Goal: Information Seeking & Learning: Learn about a topic

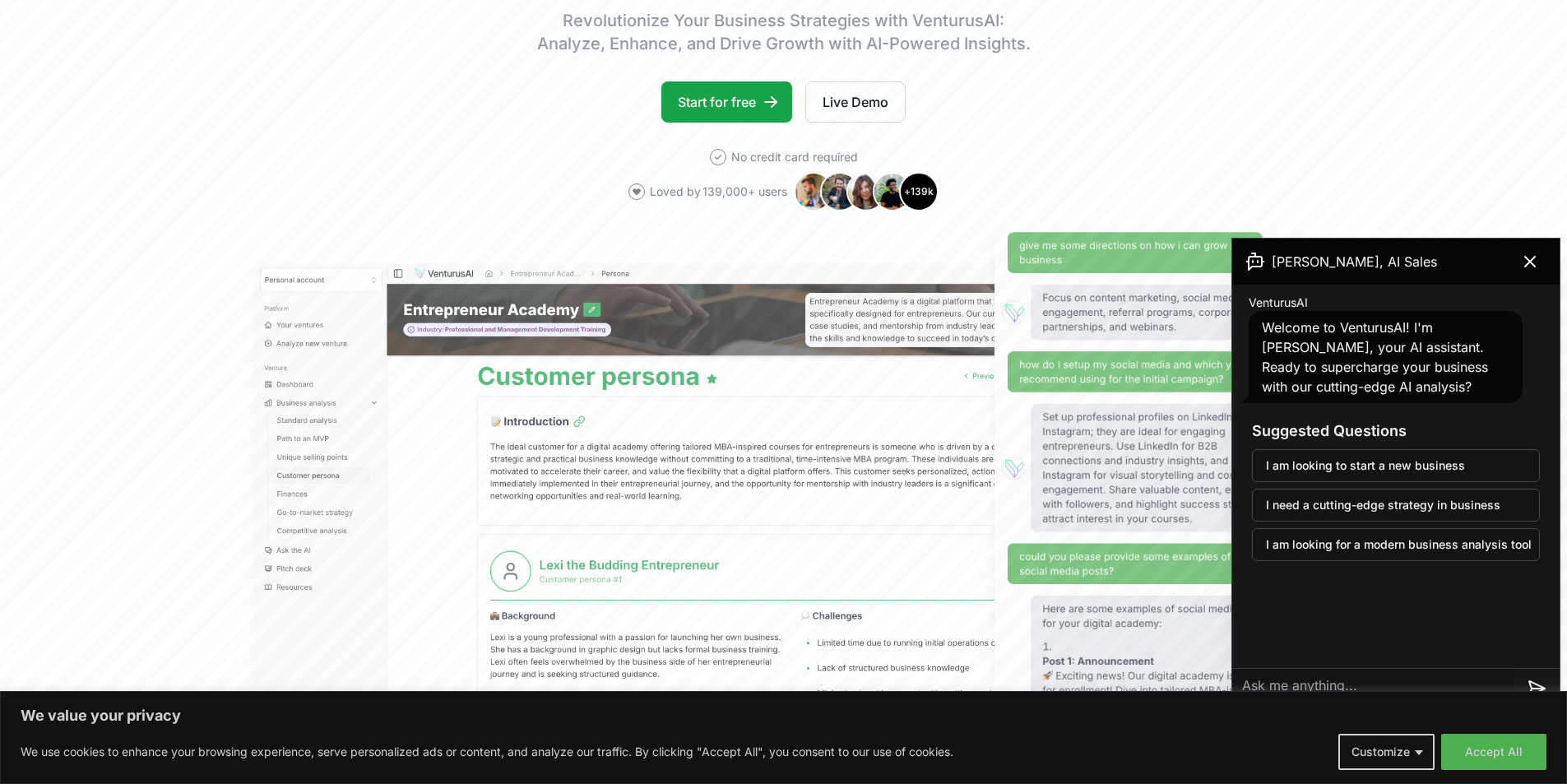
scroll to position [329, 0]
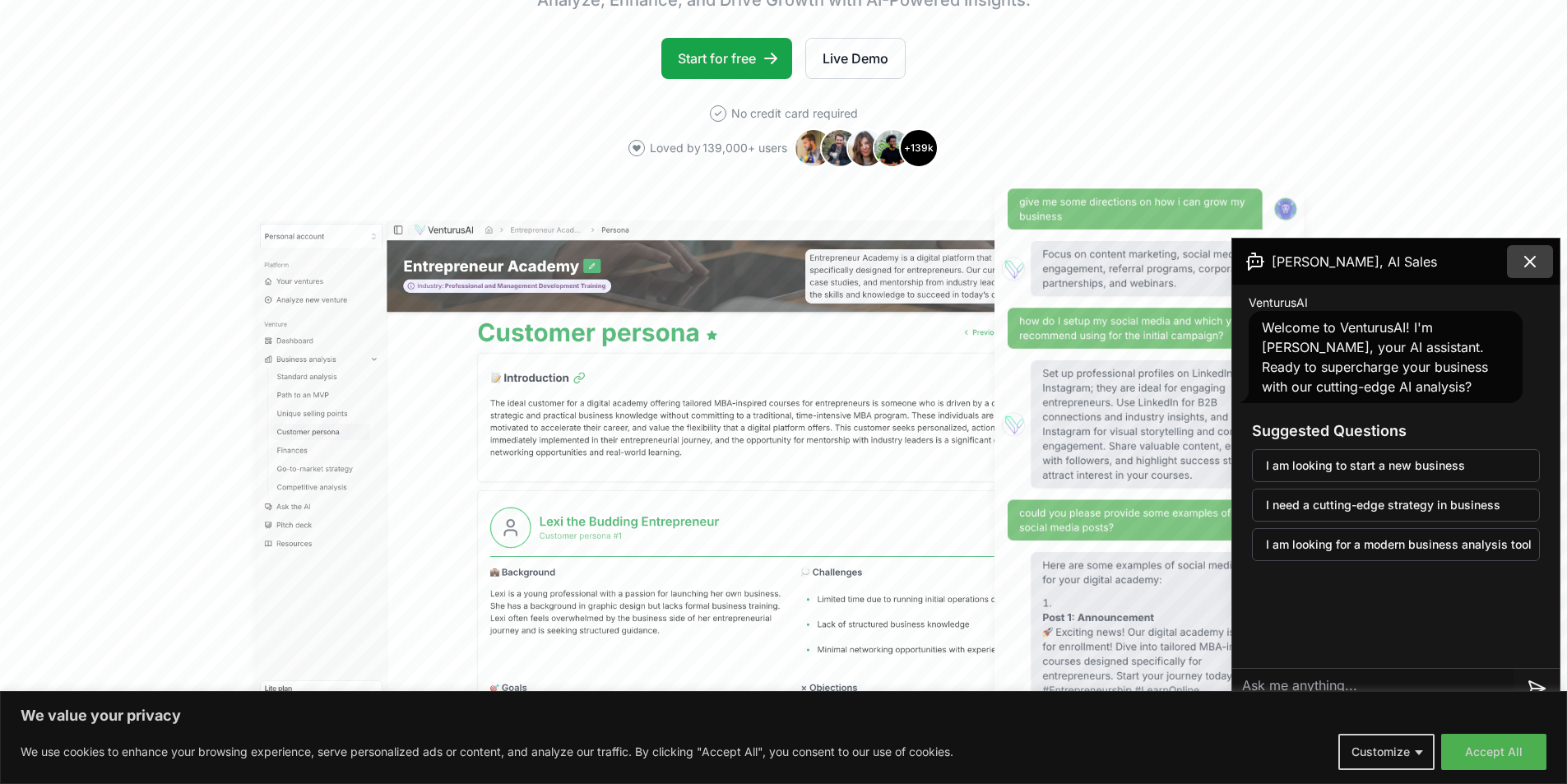
click at [1527, 251] on button at bounding box center [1530, 261] width 46 height 33
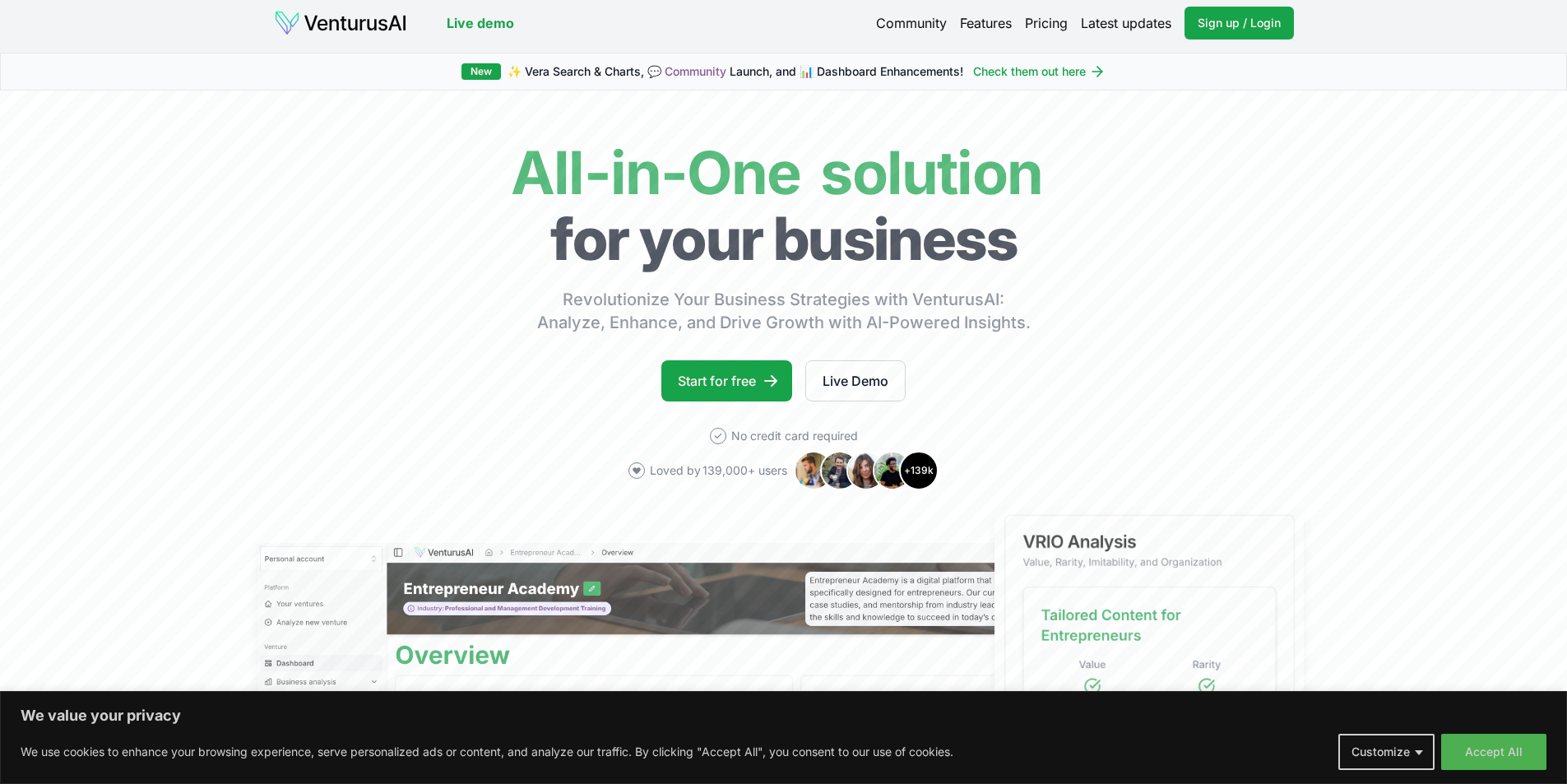
scroll to position [0, 0]
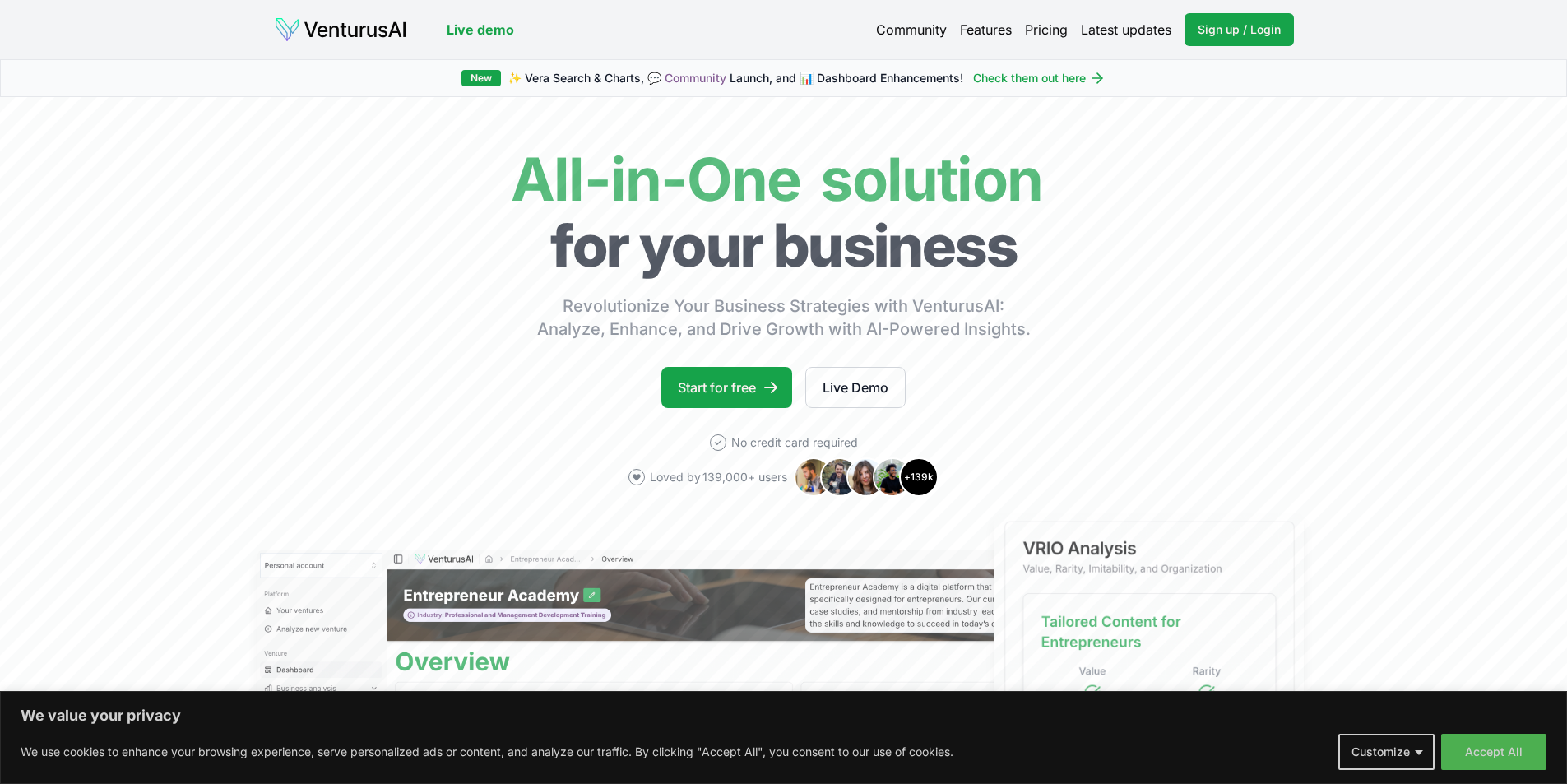
click at [1053, 24] on link "Pricing" at bounding box center [1046, 30] width 43 height 20
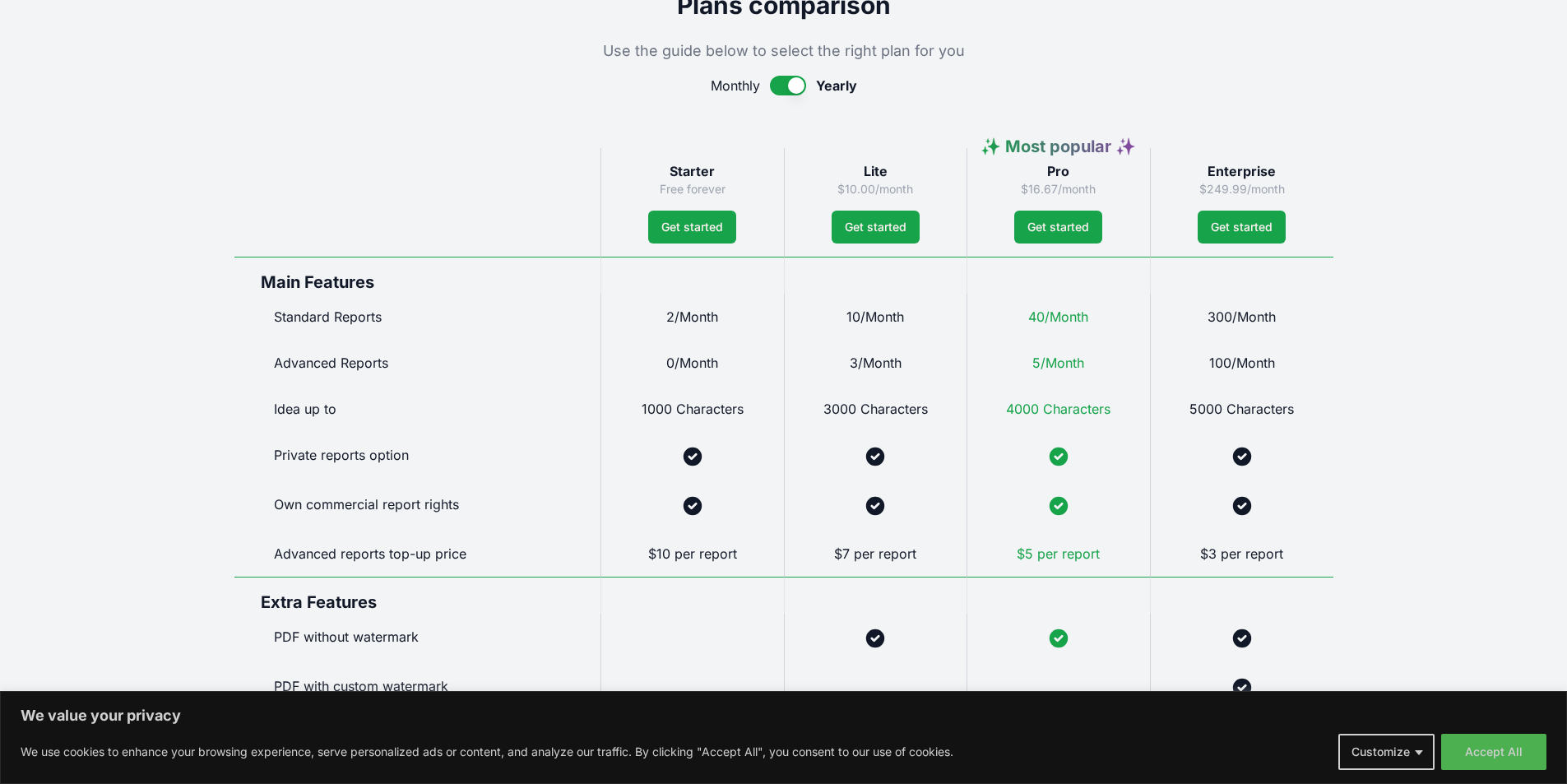
scroll to position [741, 0]
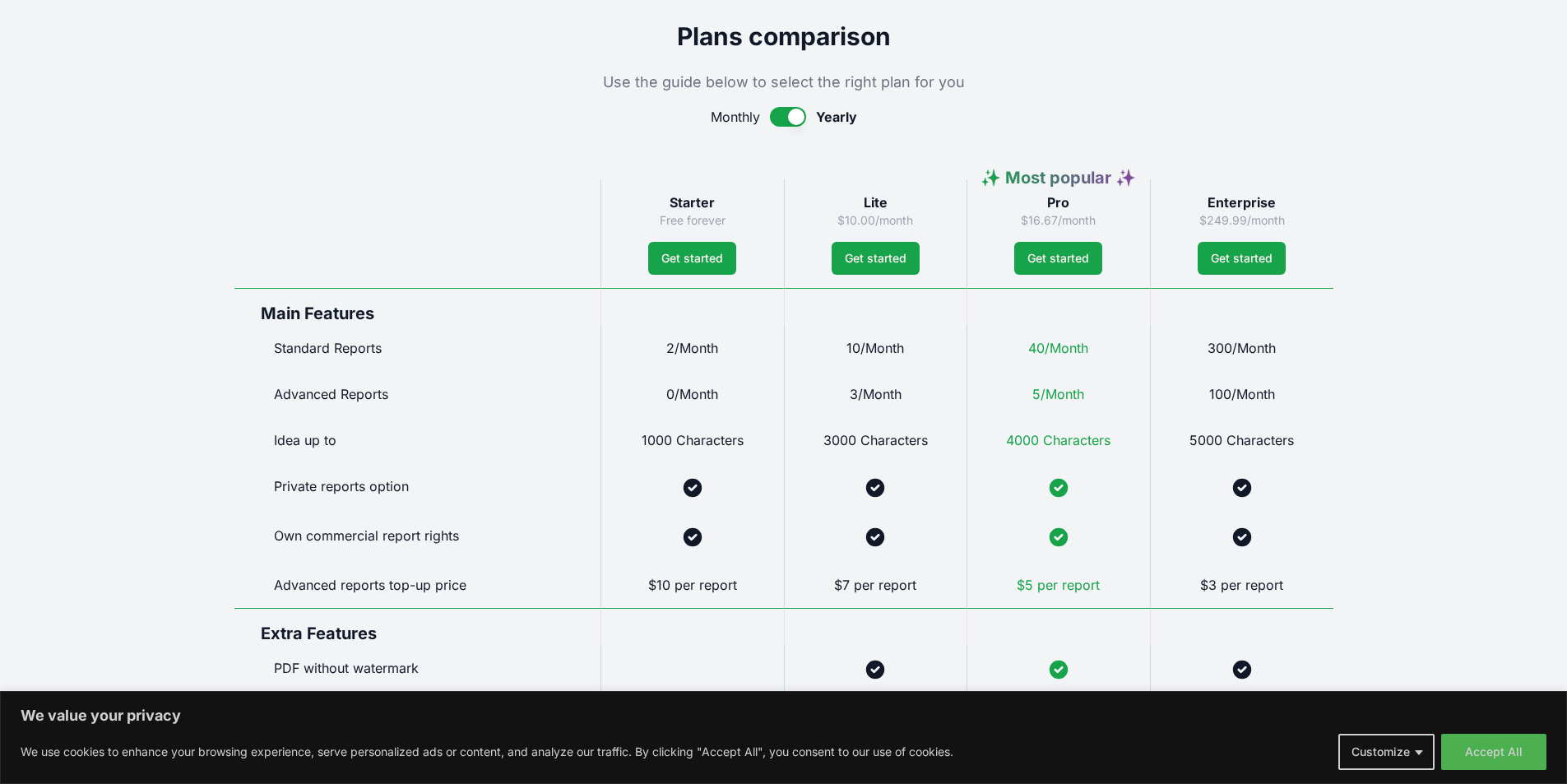
click at [794, 120] on button "button" at bounding box center [789, 116] width 36 height 20
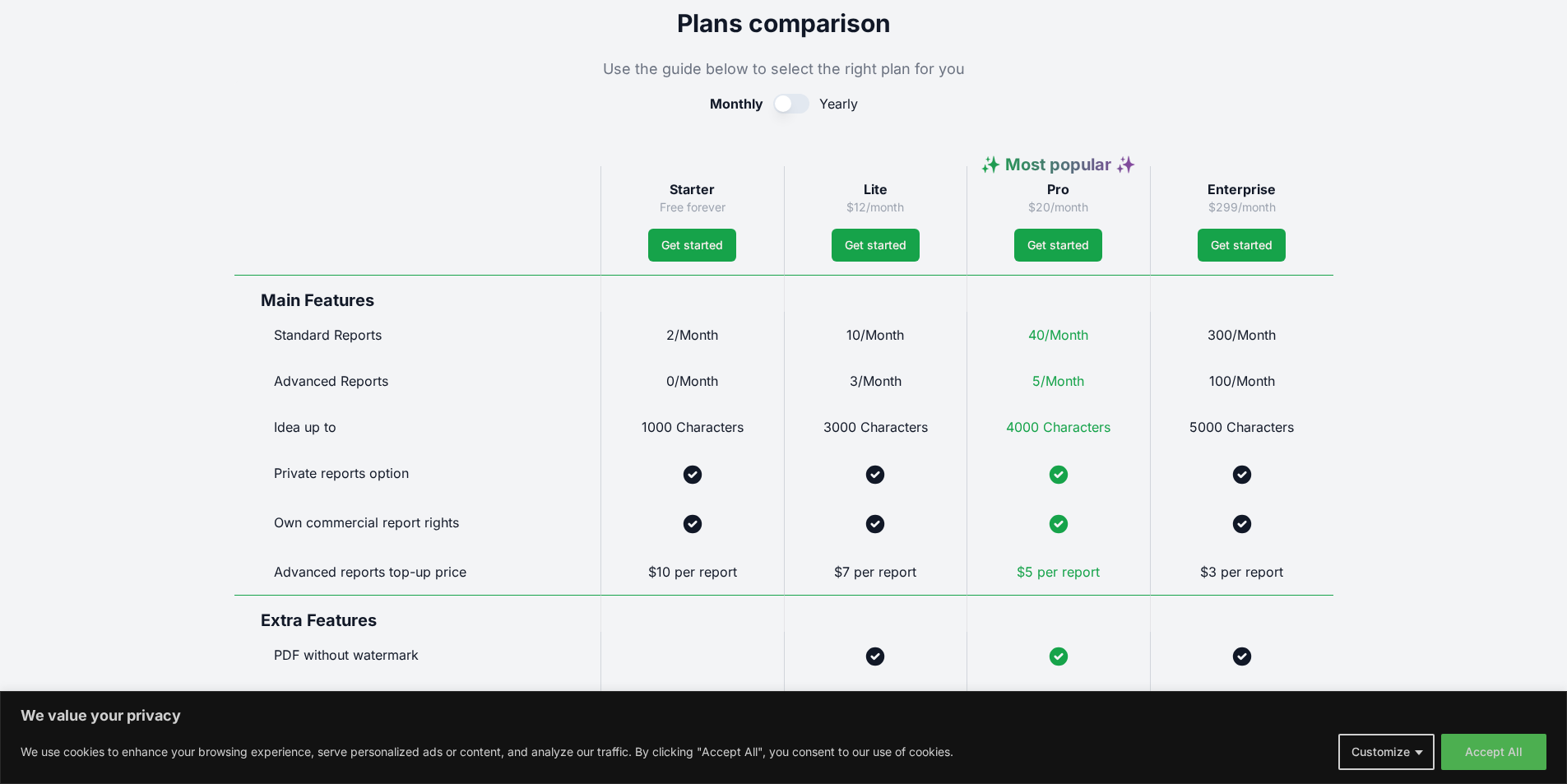
scroll to position [727, 0]
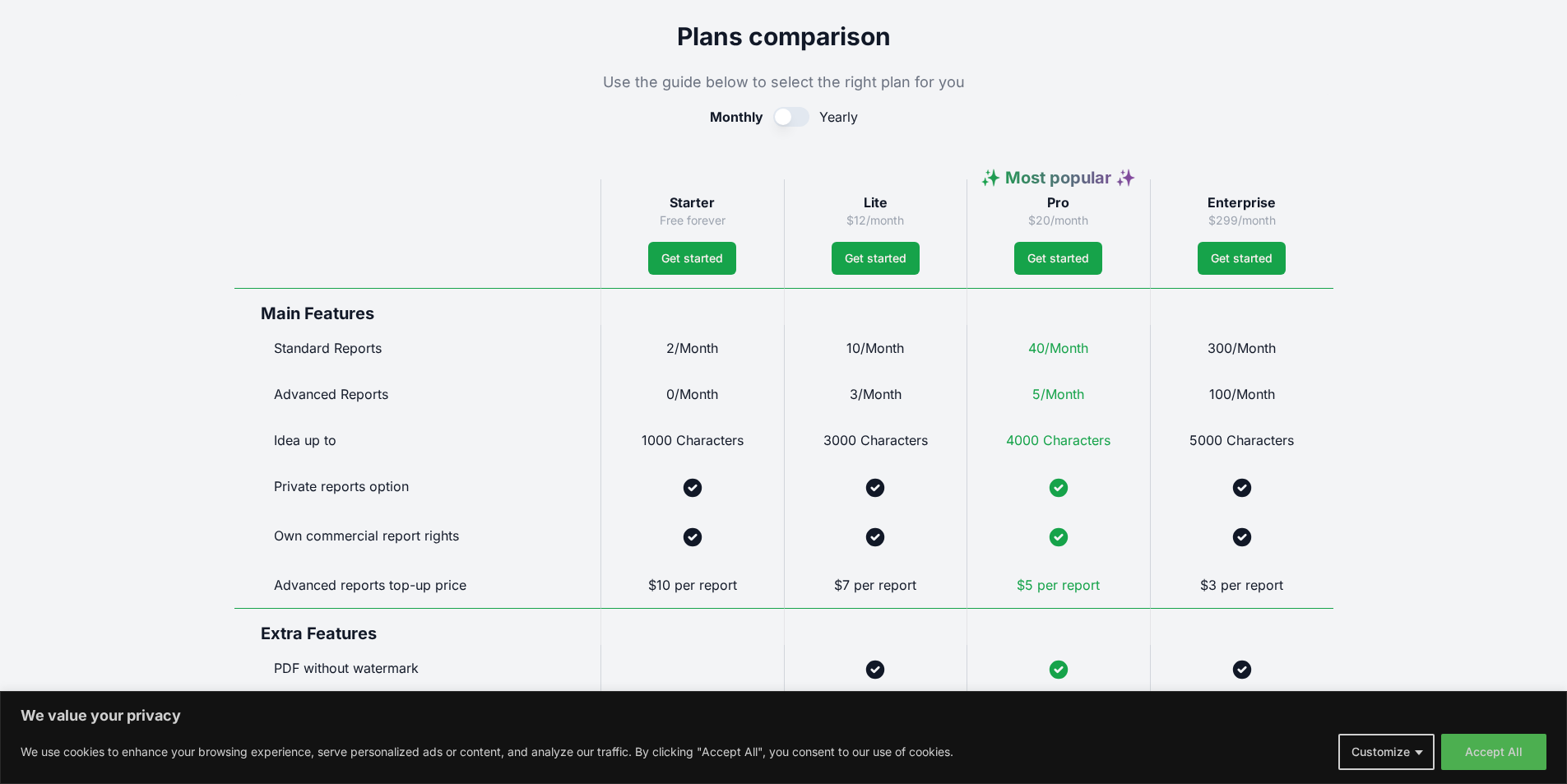
click at [791, 120] on button "button" at bounding box center [791, 116] width 36 height 20
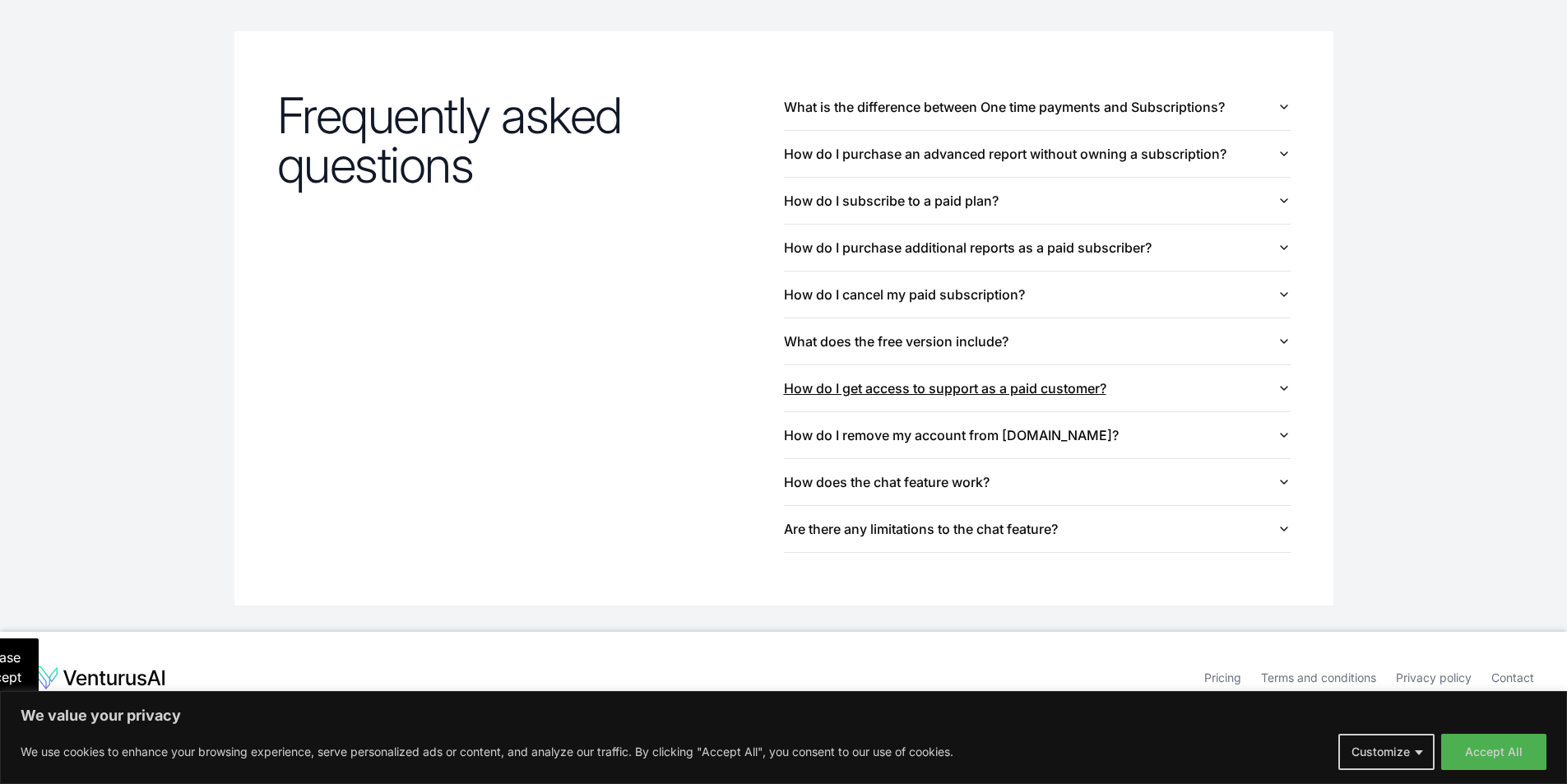
scroll to position [1762, 0]
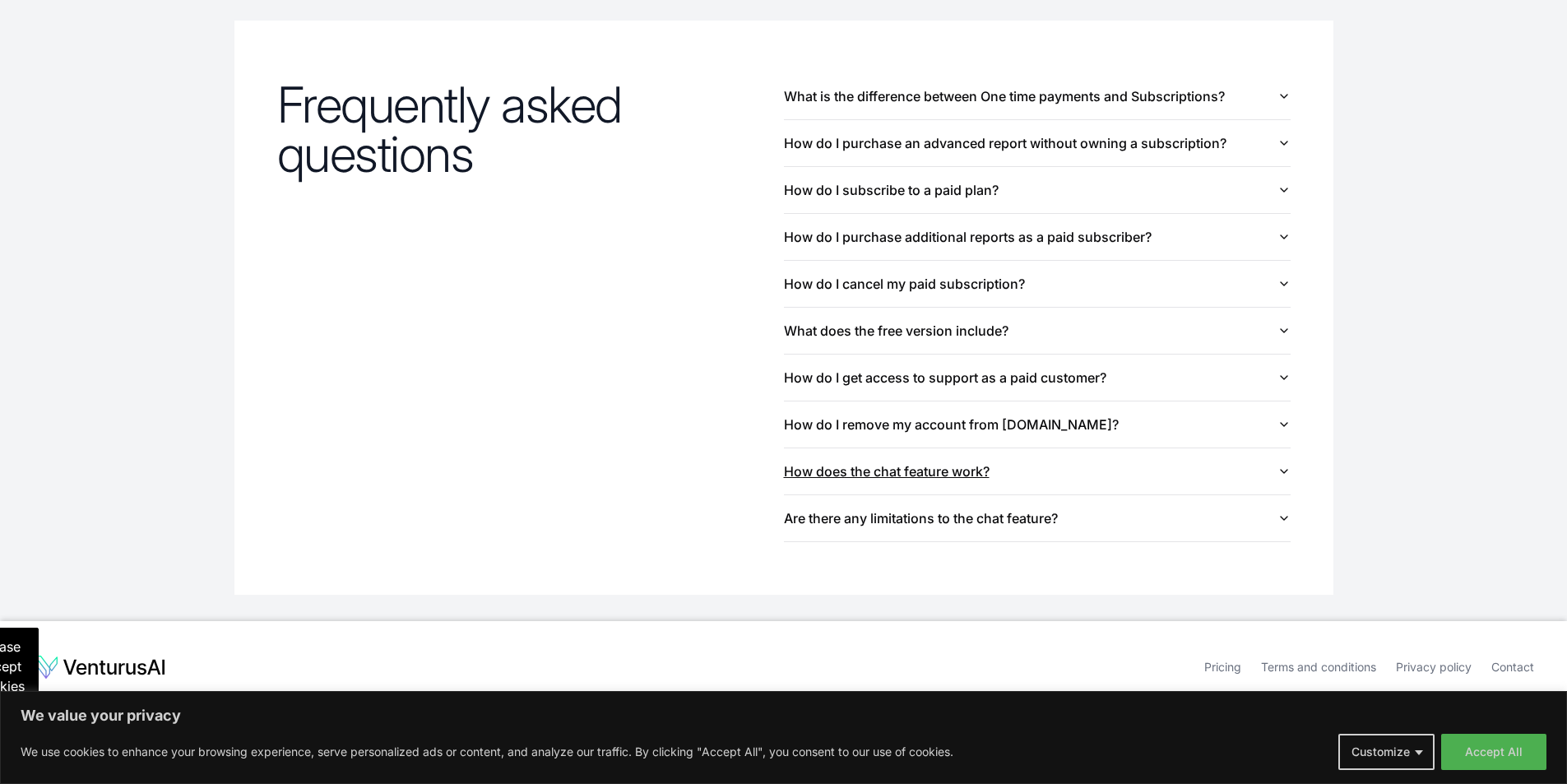
click at [1210, 476] on button "How does the chat feature work?" at bounding box center [1037, 471] width 506 height 46
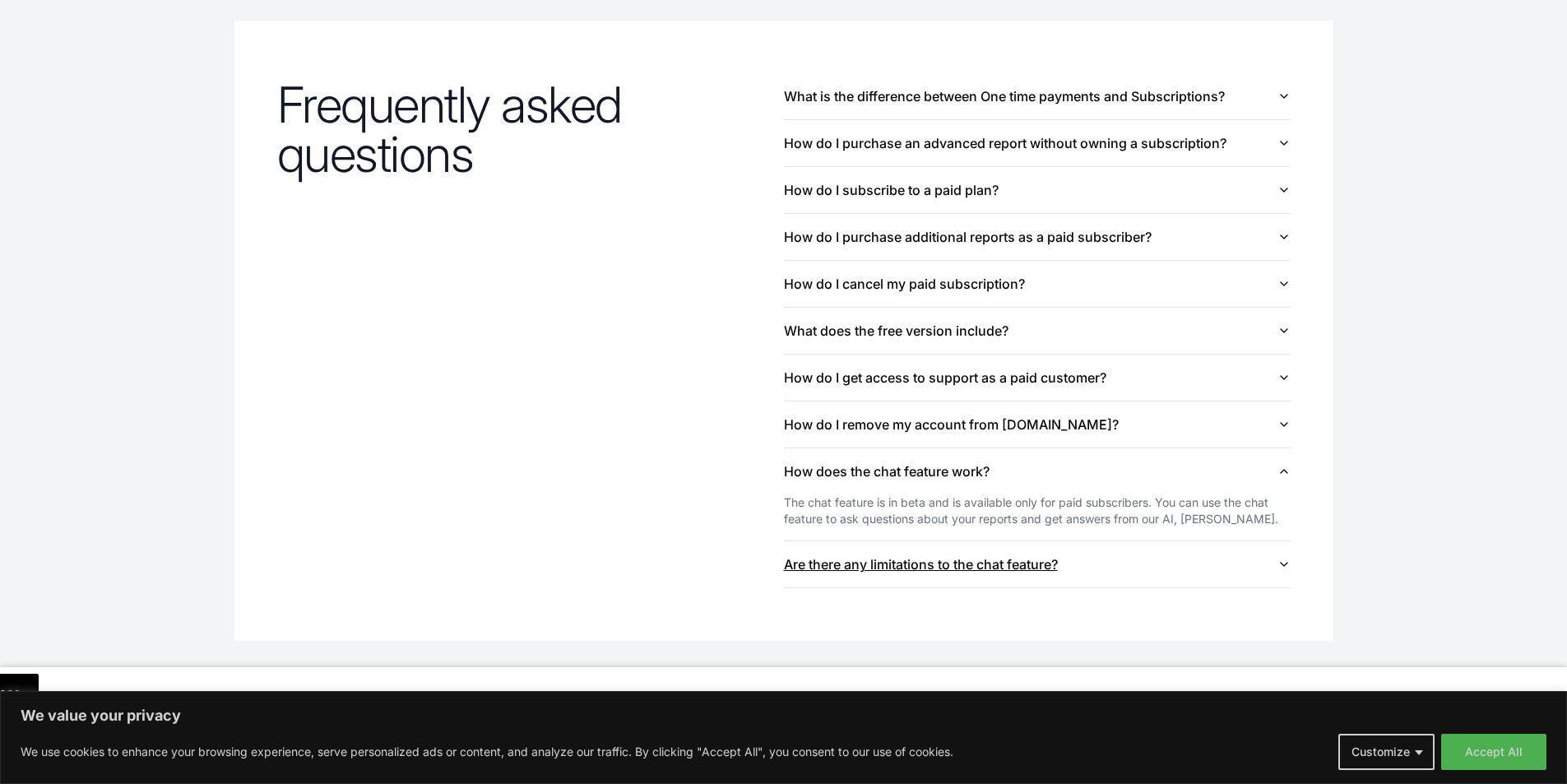
click at [1260, 553] on button "Are there any limitations to the chat feature?" at bounding box center [1037, 563] width 506 height 46
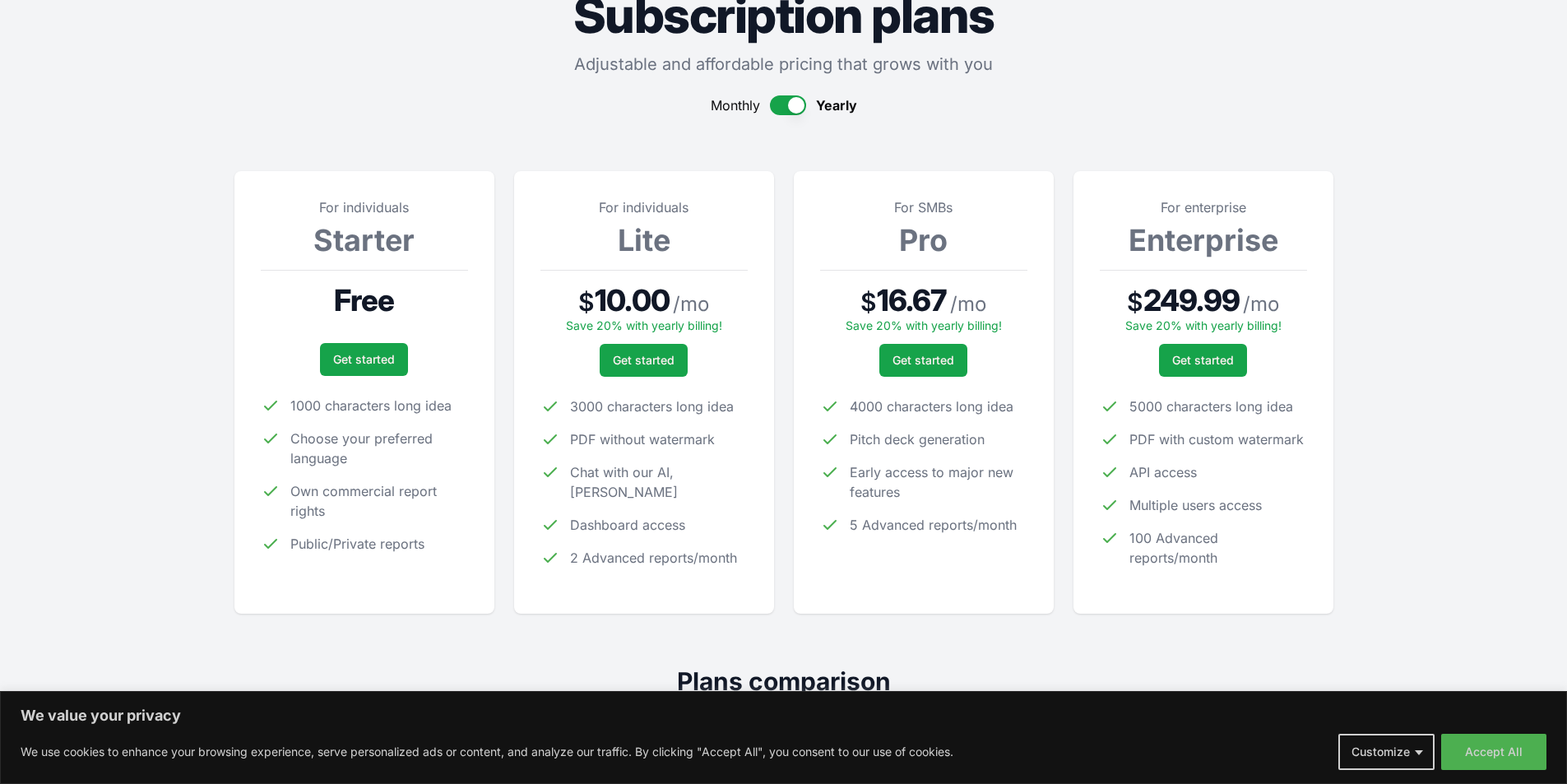
scroll to position [0, 0]
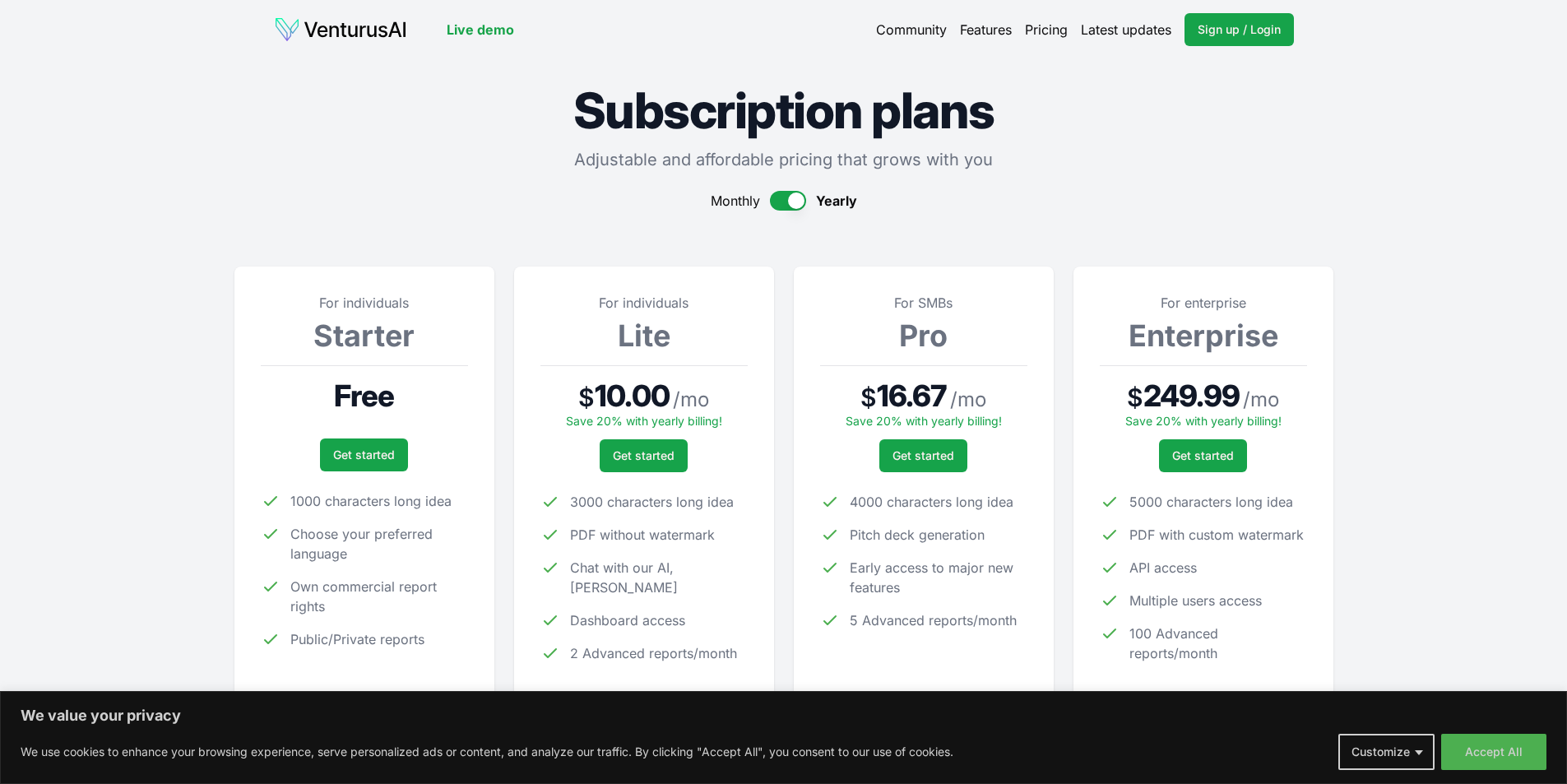
click at [963, 28] on link "Features" at bounding box center [986, 30] width 52 height 20
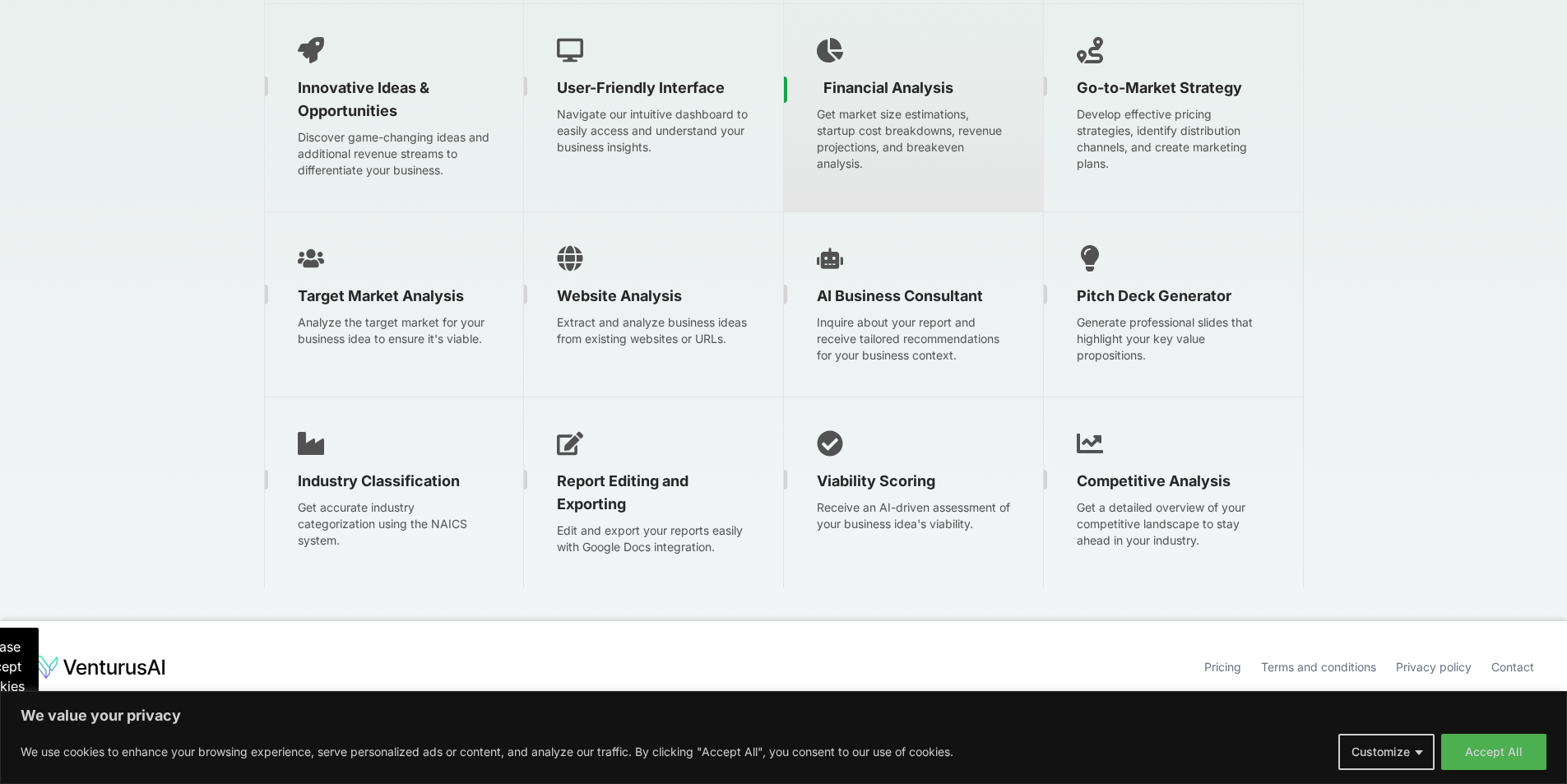
scroll to position [2660, 0]
